Goal: Task Accomplishment & Management: Use online tool/utility

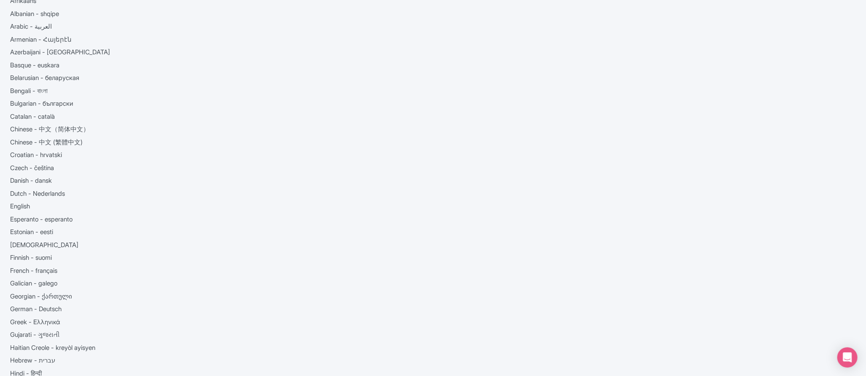
scroll to position [60, 0]
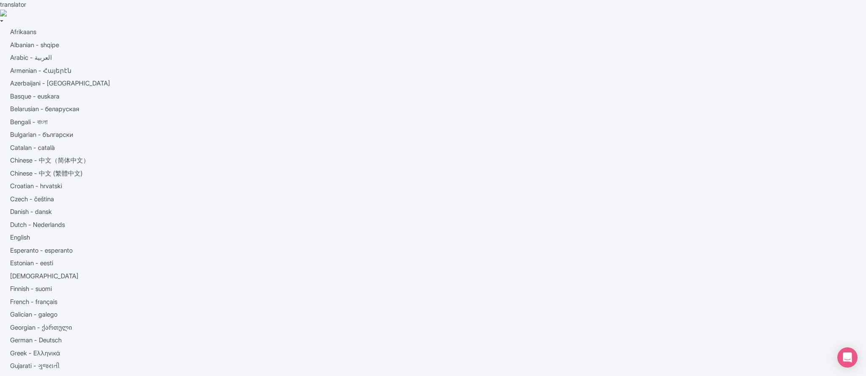
scroll to position [60, 0]
